Goal: Task Accomplishment & Management: Use online tool/utility

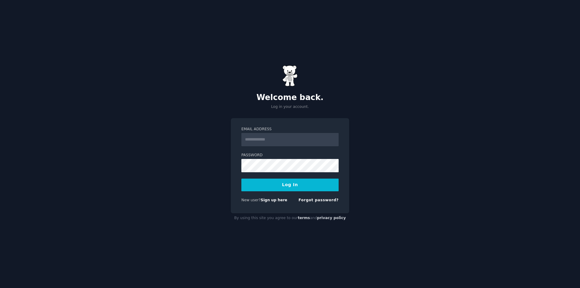
click at [267, 141] on input "Email Address" at bounding box center [290, 139] width 97 height 13
type input "**********"
click at [242, 179] on button "Log In" at bounding box center [290, 185] width 97 height 13
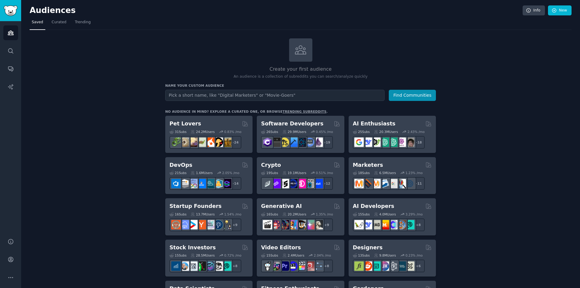
click at [197, 96] on input "text" at bounding box center [274, 95] width 219 height 11
click at [274, 92] on input "text" at bounding box center [274, 95] width 219 height 11
click at [274, 96] on input "text" at bounding box center [274, 95] width 219 height 11
type input "s"
type input "Sport"
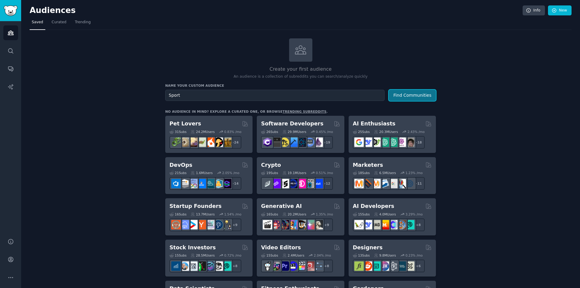
click at [404, 92] on button "Find Communities" at bounding box center [412, 95] width 47 height 11
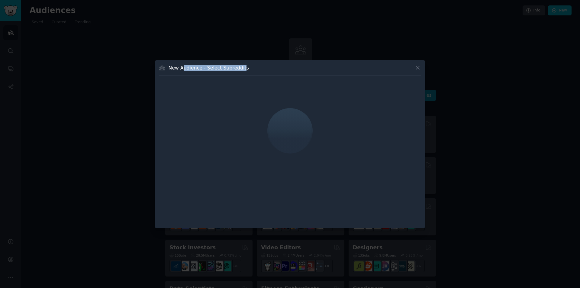
drag, startPoint x: 240, startPoint y: 68, endPoint x: 183, endPoint y: 68, distance: 56.8
click at [183, 68] on h3 "New Audience - Select Subreddits" at bounding box center [209, 68] width 80 height 6
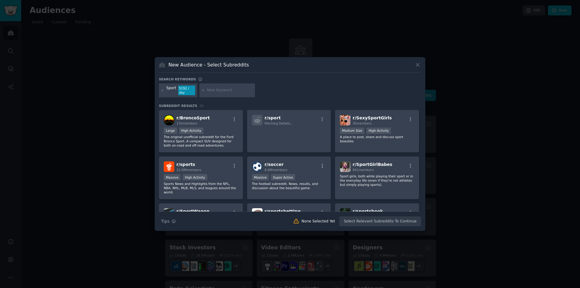
click at [224, 91] on input "text" at bounding box center [230, 90] width 46 height 5
type input "muscu"
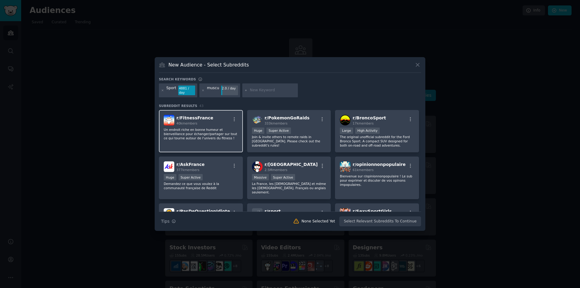
click at [214, 128] on p "Un endroit riche en bonne humeur et bienveillance pour échanger/partager sur to…" at bounding box center [201, 134] width 74 height 13
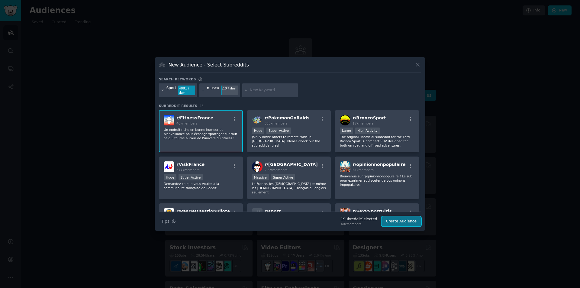
click at [400, 218] on button "Create Audience" at bounding box center [402, 221] width 40 height 10
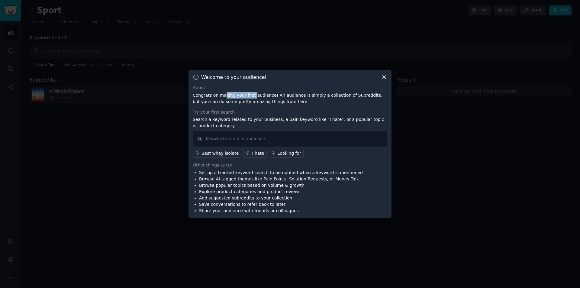
drag, startPoint x: 224, startPoint y: 93, endPoint x: 271, endPoint y: 102, distance: 47.9
click at [267, 100] on p "Congrats on making your first audience! An audience is simply a collection of S…" at bounding box center [290, 98] width 195 height 13
click at [271, 102] on p "Congrats on making your first audience! An audience is simply a collection of S…" at bounding box center [290, 98] width 195 height 13
click at [386, 77] on icon at bounding box center [384, 77] width 6 height 6
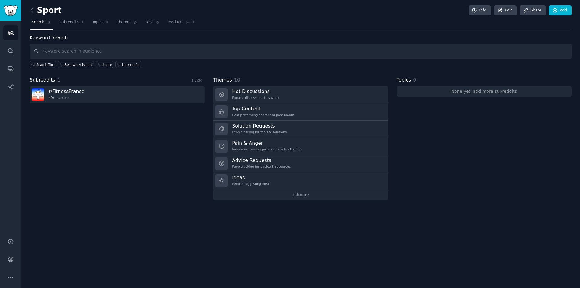
click at [105, 157] on div "Subreddits 1 + Add r/ FitnessFrance 40k members" at bounding box center [117, 138] width 175 height 124
click at [71, 22] on span "Subreddits" at bounding box center [69, 22] width 20 height 5
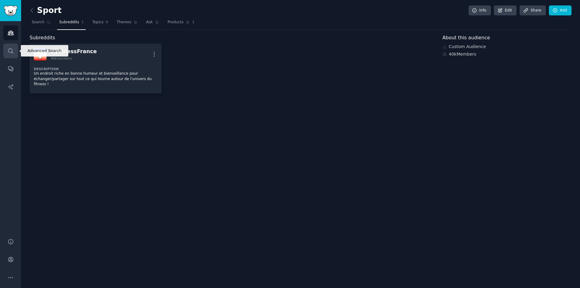
click at [13, 54] on icon "Sidebar" at bounding box center [11, 51] width 6 height 6
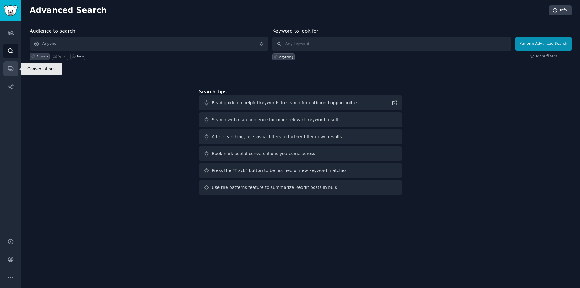
click at [13, 68] on icon "Sidebar" at bounding box center [10, 69] width 5 height 5
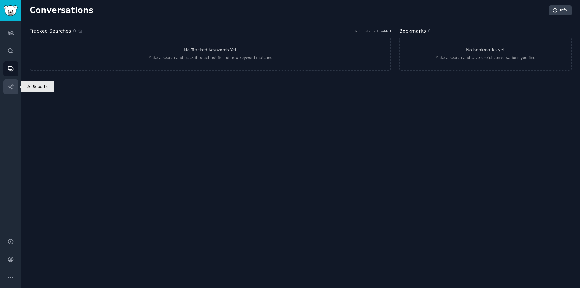
click at [13, 84] on icon "Sidebar" at bounding box center [11, 87] width 6 height 6
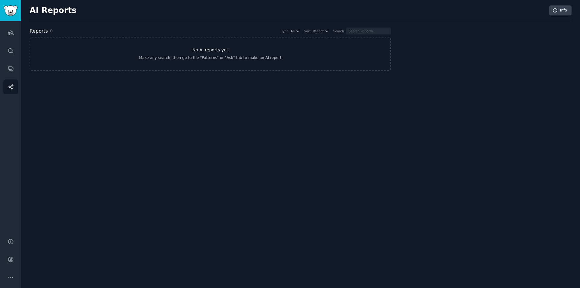
click at [228, 55] on link "No AI reports yet Make any search, then go to the "Patterns" or "Ask" tab to ma…" at bounding box center [211, 54] width 362 height 34
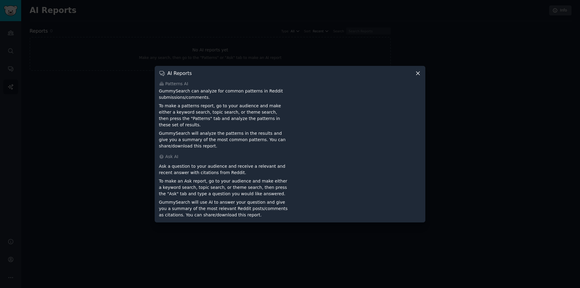
click at [172, 175] on div "Ask a question to your audience and receive a relevant and recent answer with c…" at bounding box center [223, 189] width 129 height 57
click at [451, 143] on div at bounding box center [290, 144] width 580 height 288
